Goal: Task Accomplishment & Management: Manage account settings

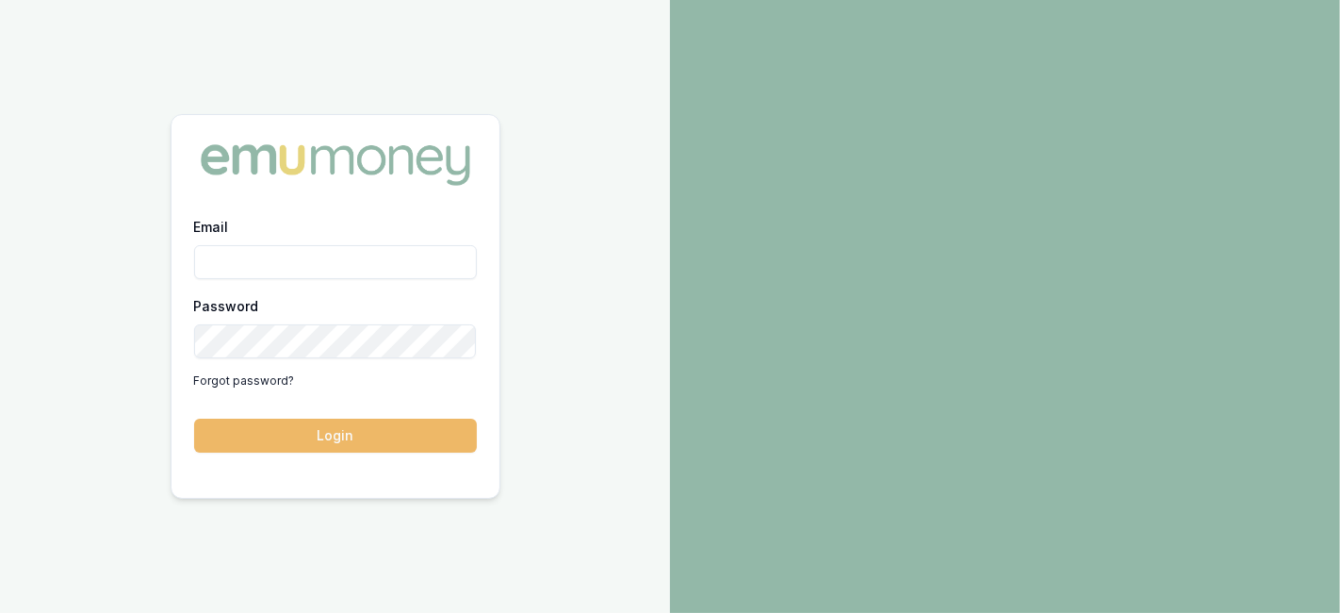
type input "[PERSON_NAME][EMAIL_ADDRESS][PERSON_NAME][DOMAIN_NAME]"
click at [368, 429] on button "Login" at bounding box center [335, 435] width 283 height 34
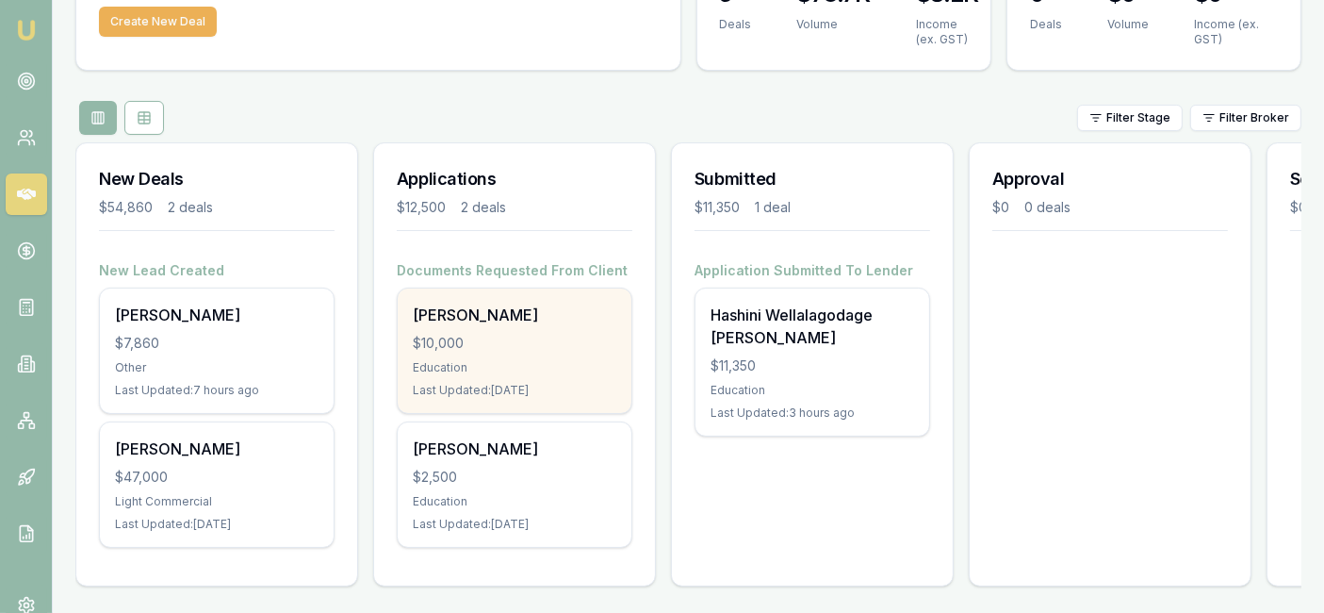
scroll to position [139, 0]
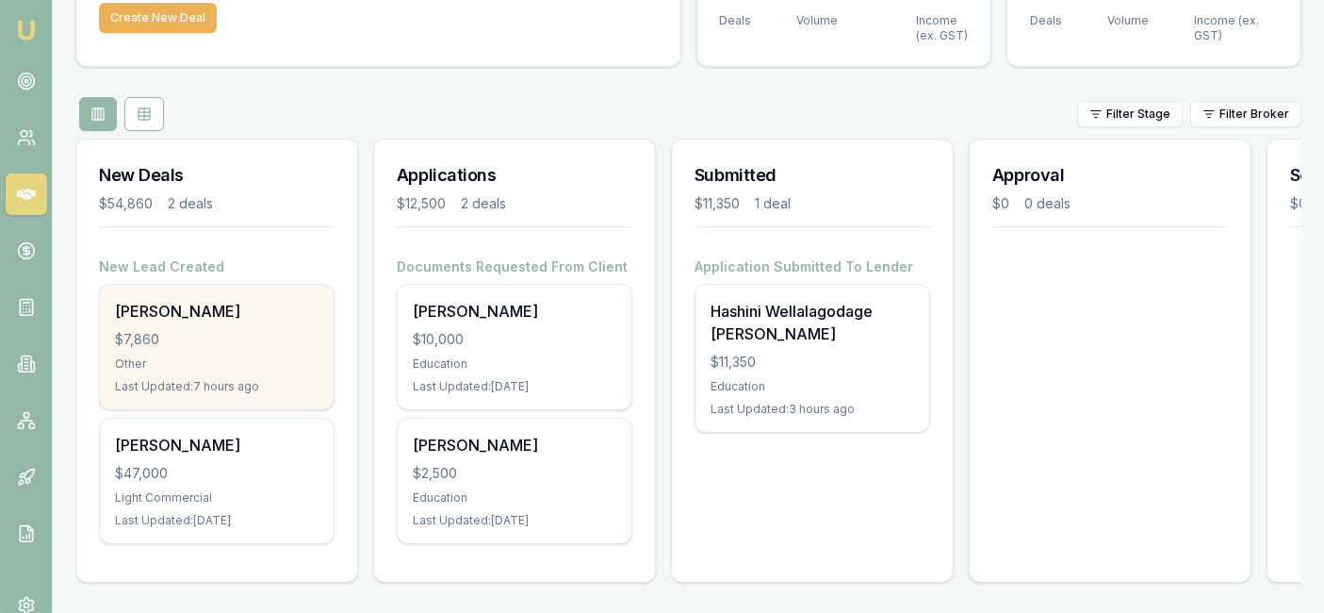
click at [211, 337] on div "$7,860" at bounding box center [217, 339] width 204 height 19
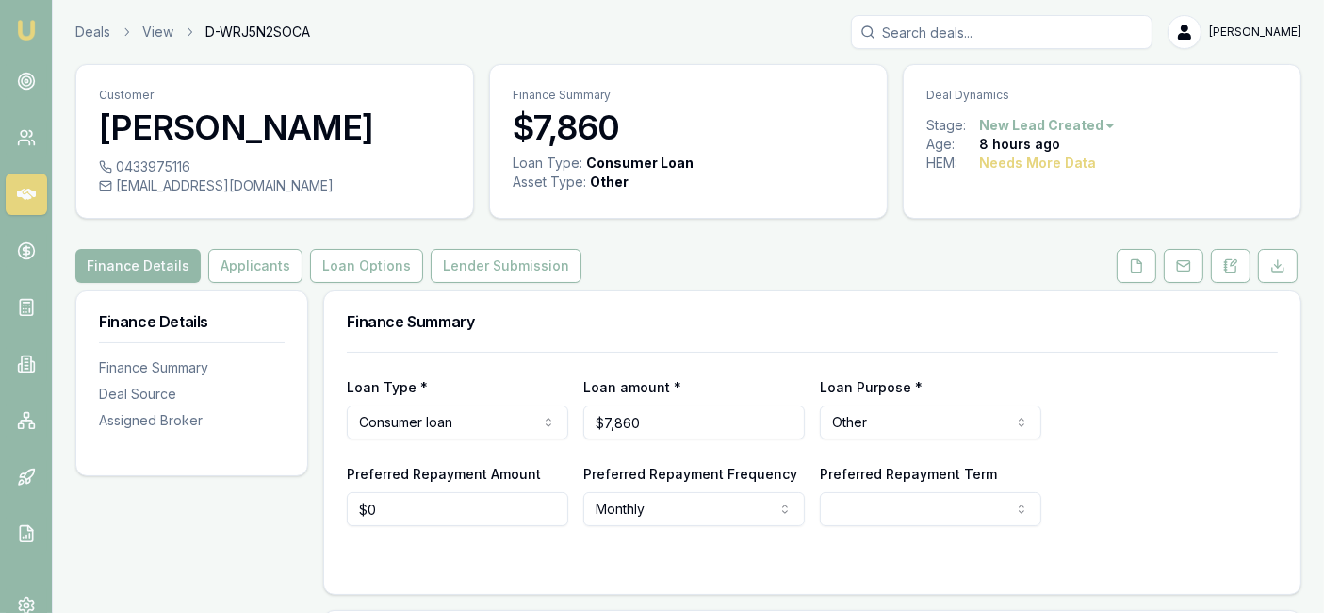
scroll to position [1, 0]
click at [1135, 270] on icon at bounding box center [1137, 264] width 10 height 12
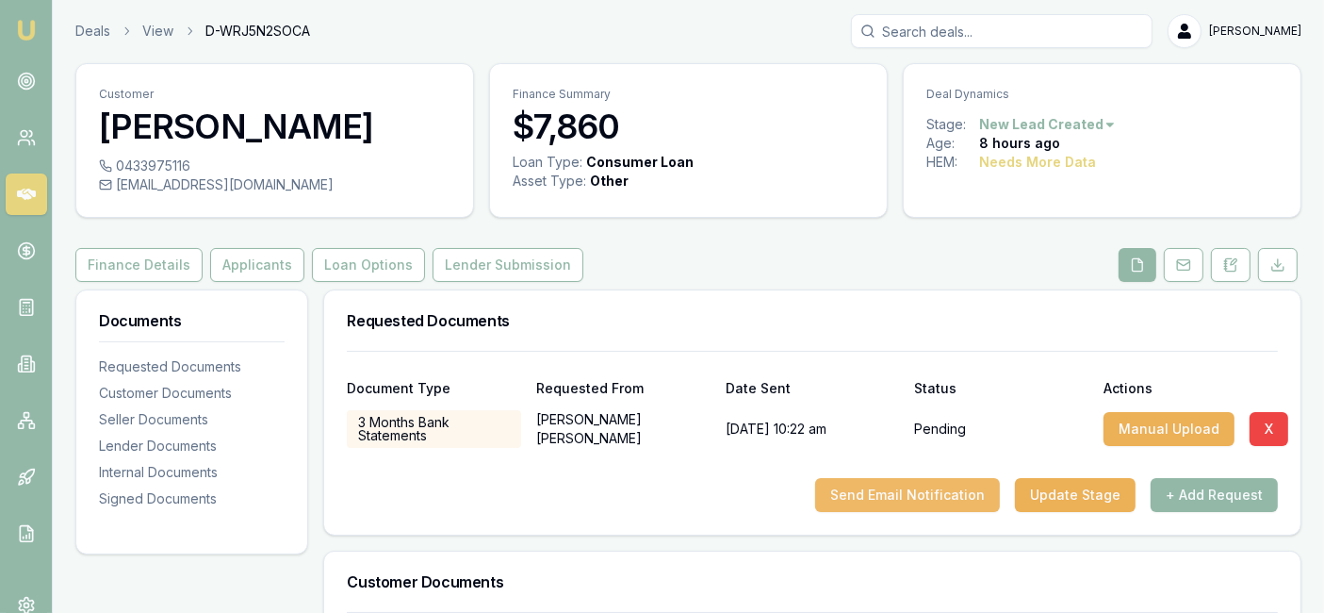
click at [945, 504] on button "Send Email Notification" at bounding box center [907, 495] width 185 height 34
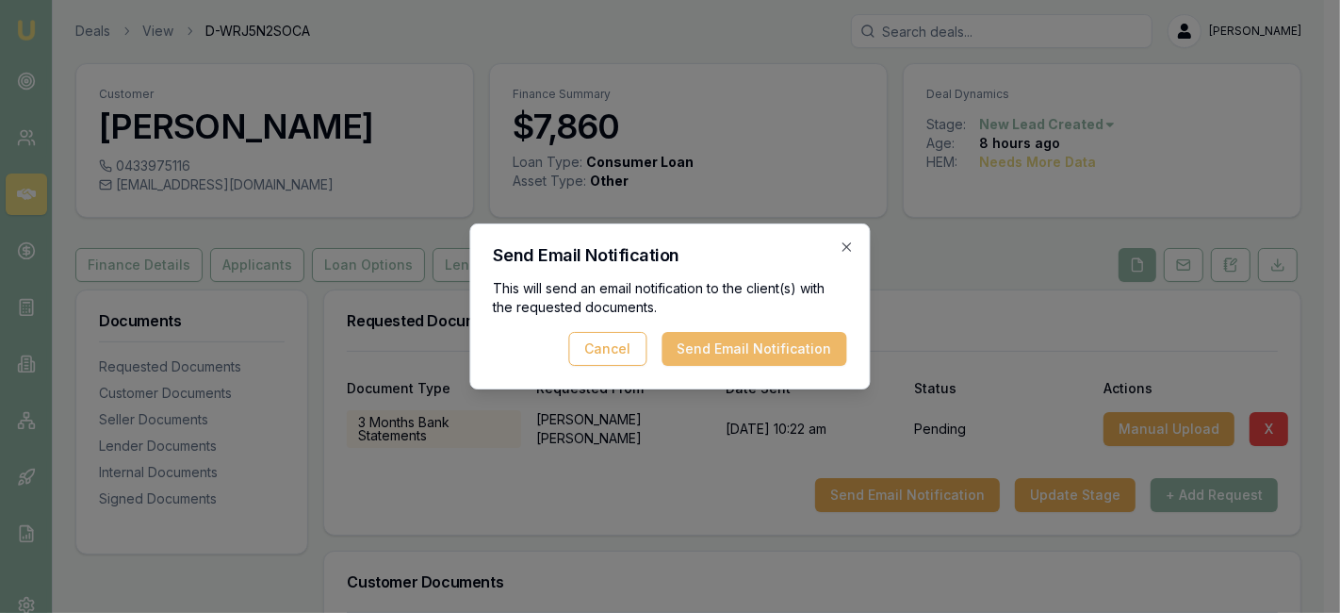
click at [810, 343] on button "Send Email Notification" at bounding box center [754, 349] width 185 height 34
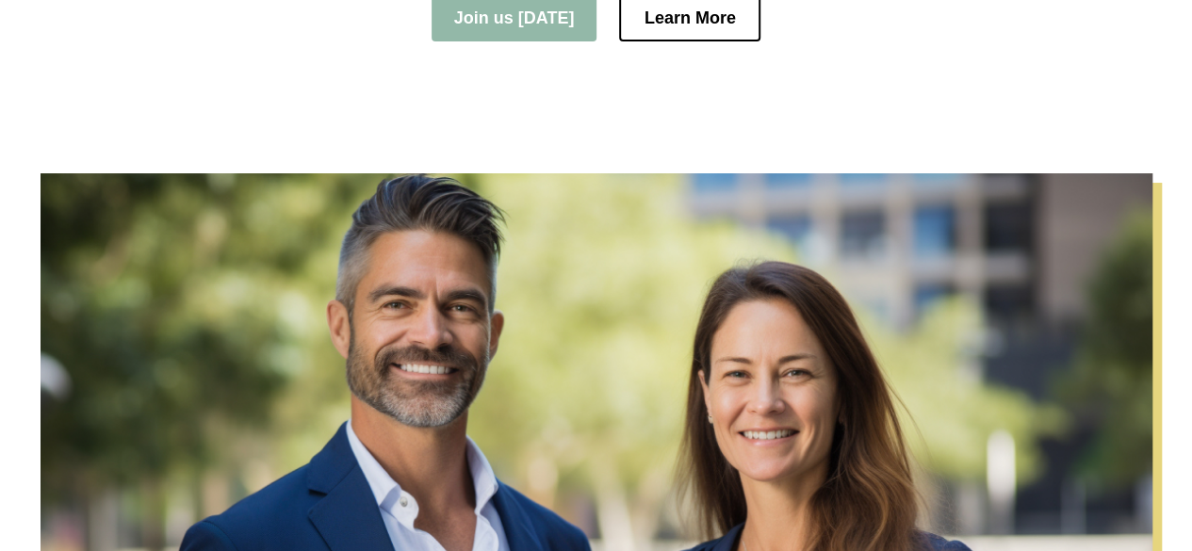
scroll to position [413, 0]
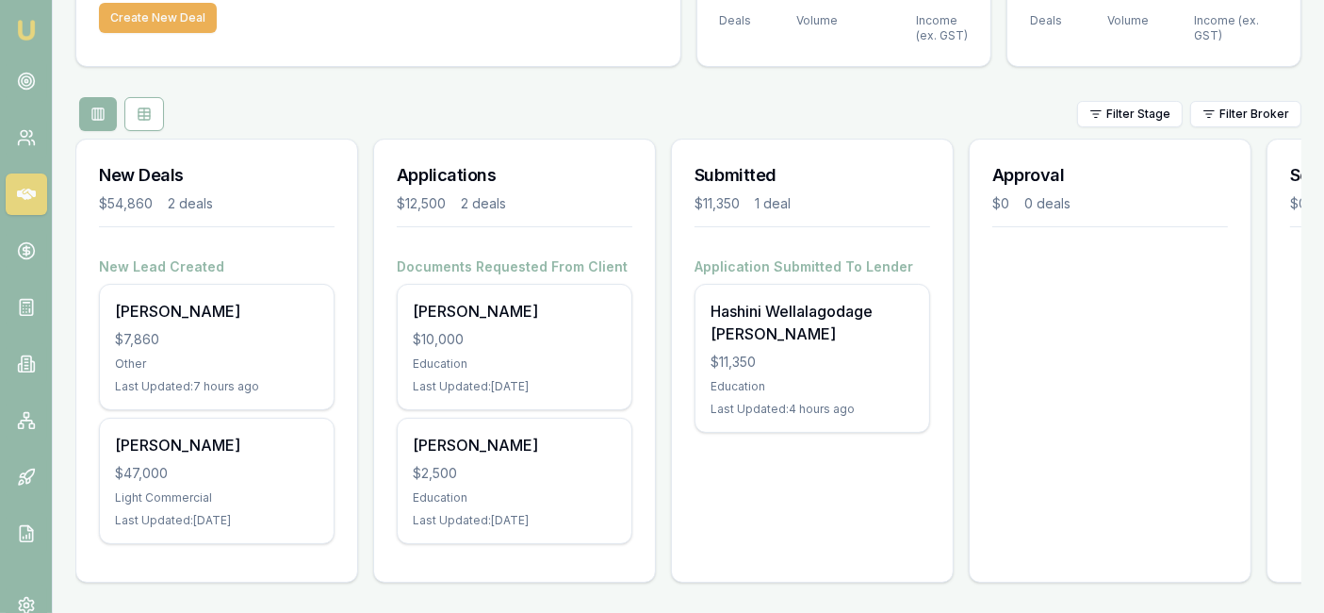
scroll to position [143, 0]
